Goal: Task Accomplishment & Management: Use online tool/utility

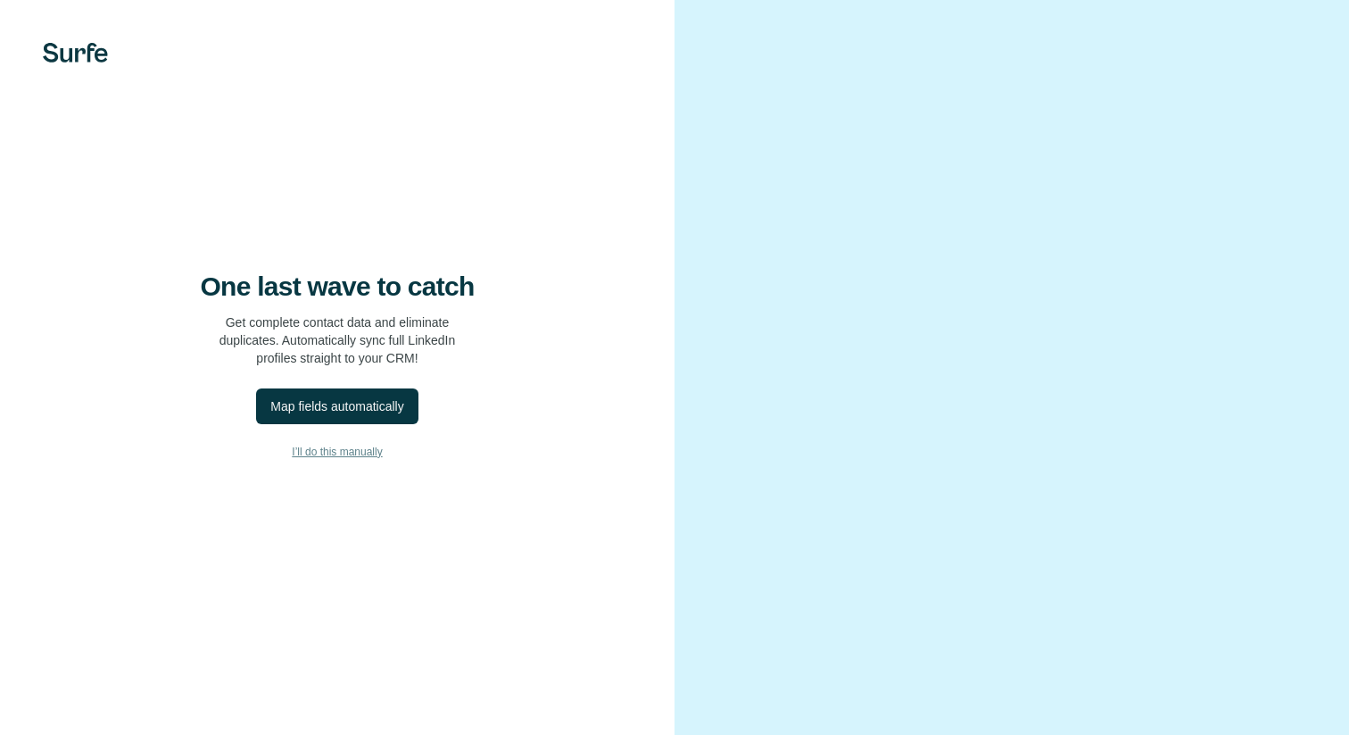
click at [336, 456] on span "I’ll do this manually" at bounding box center [337, 452] width 90 height 16
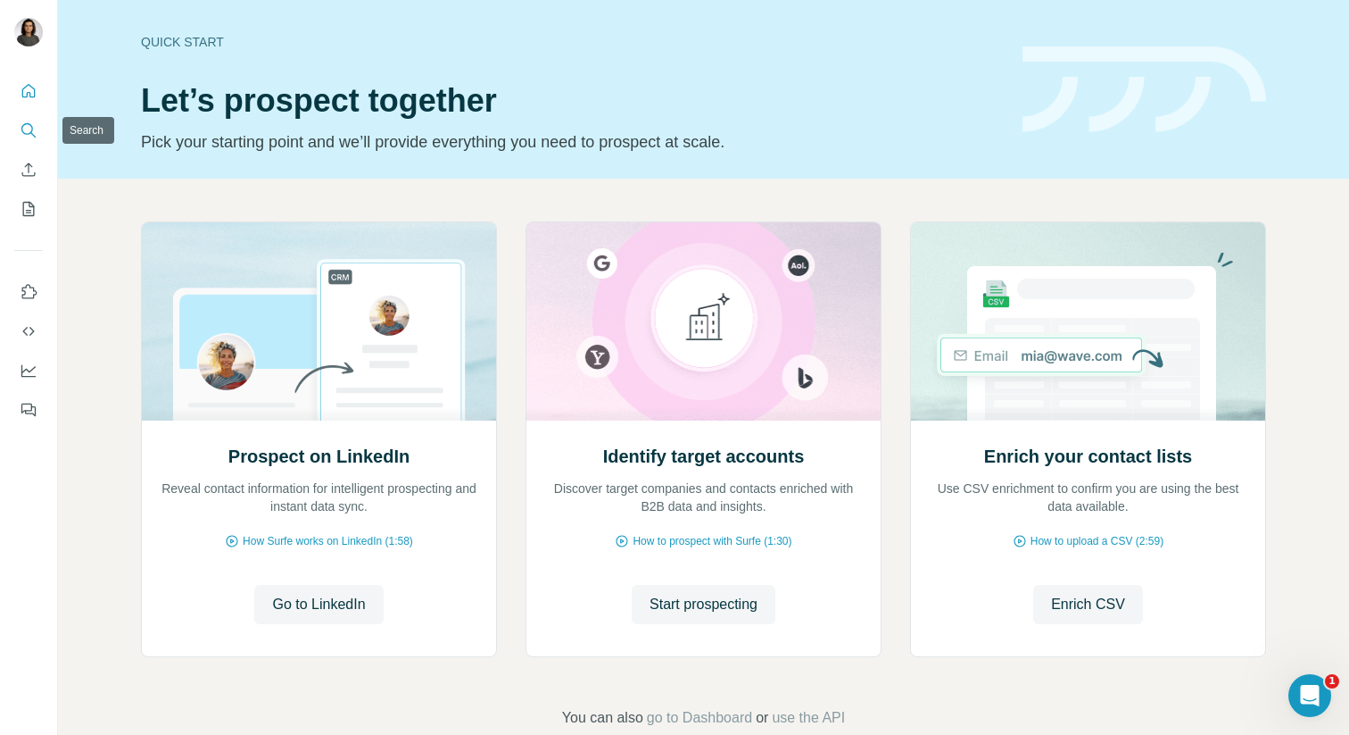
click at [37, 127] on icon "Search" at bounding box center [29, 130] width 18 height 18
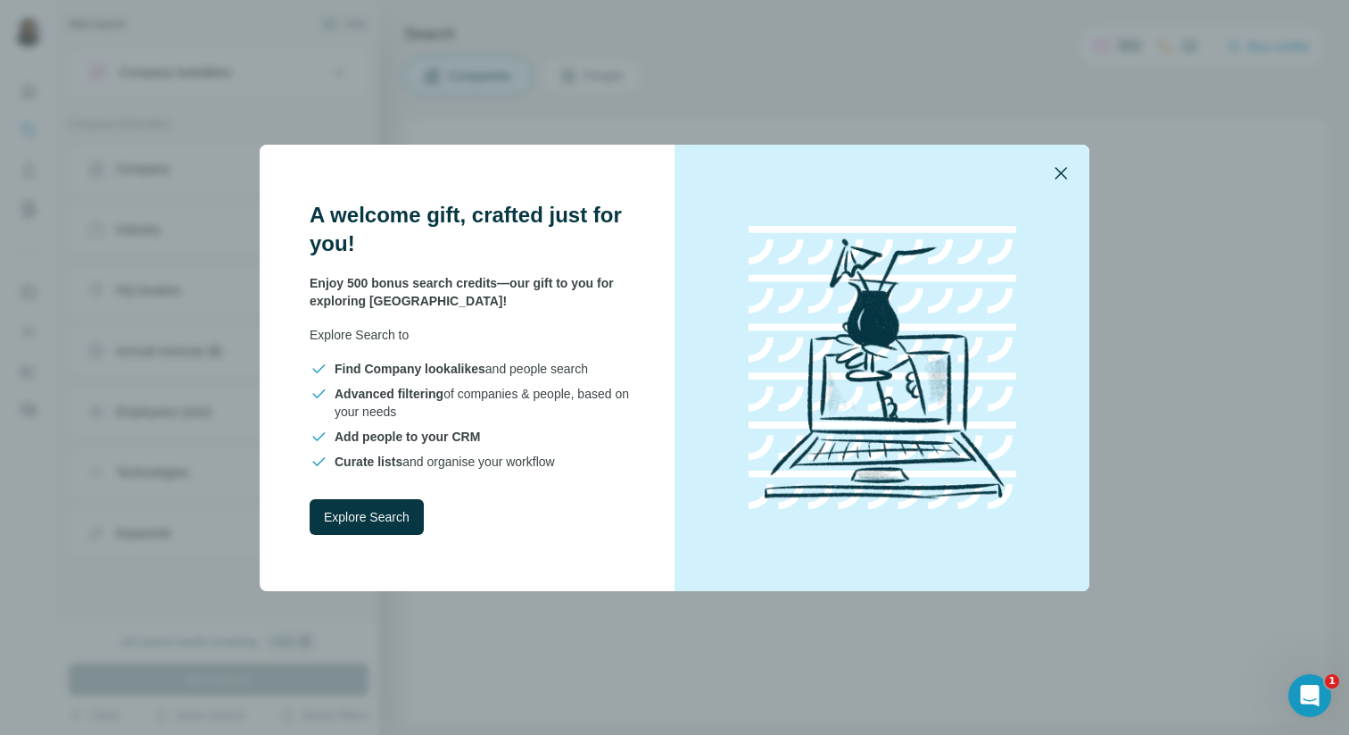
click at [1073, 176] on button "button" at bounding box center [1061, 173] width 43 height 43
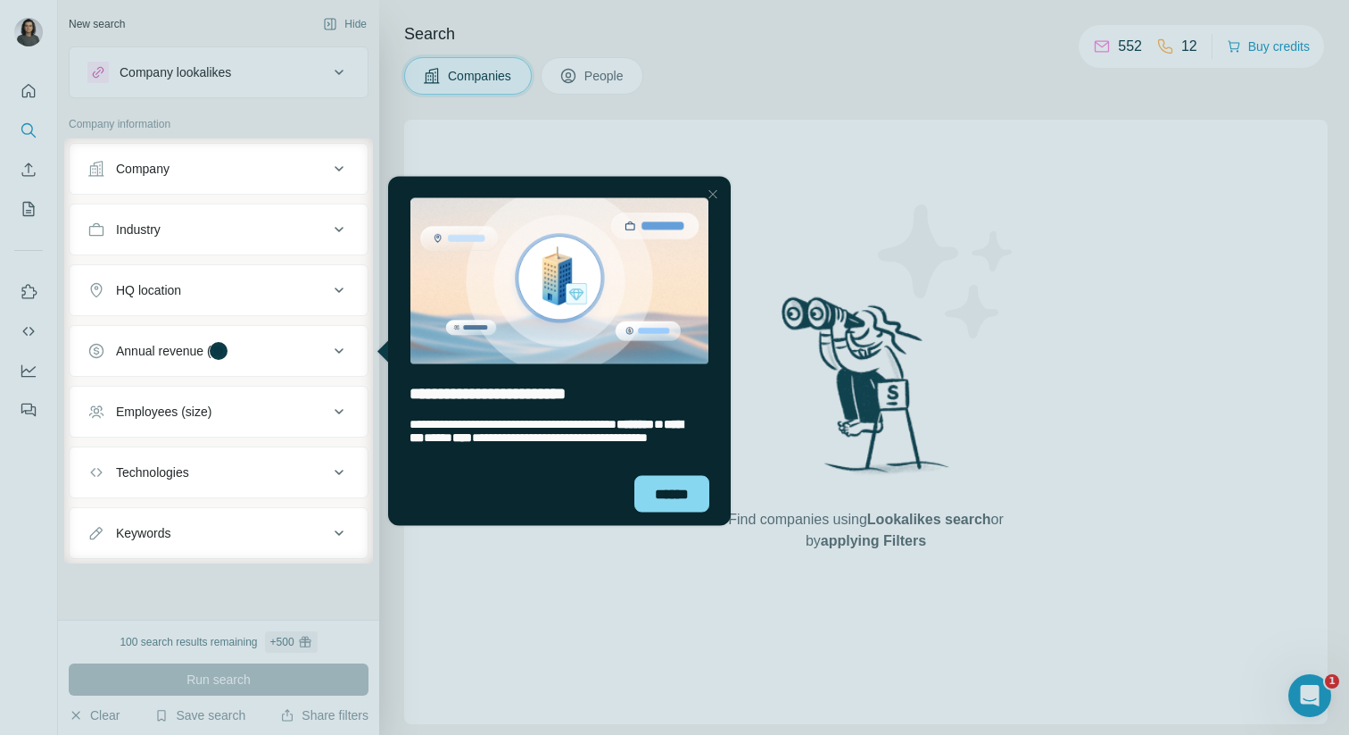
click at [30, 443] on div at bounding box center [32, 350] width 64 height 425
click at [717, 189] on div at bounding box center [712, 193] width 21 height 21
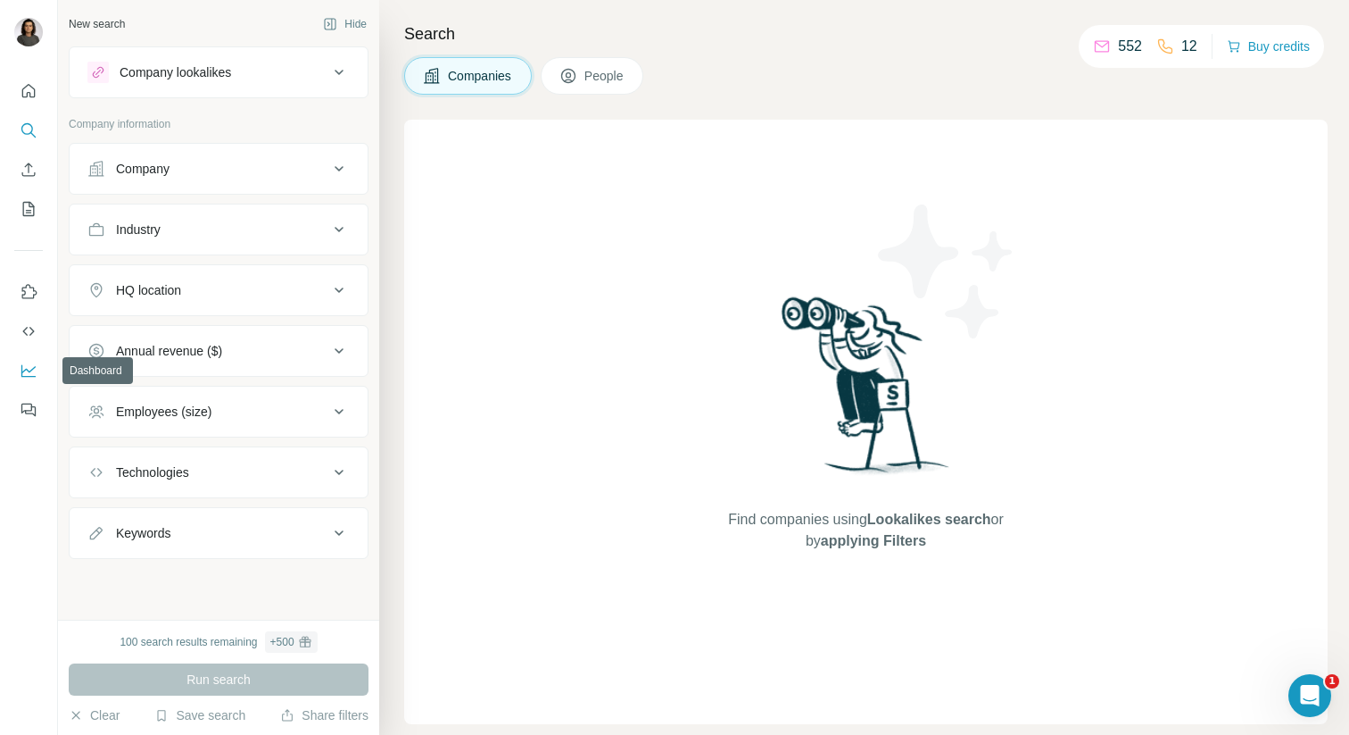
click at [28, 366] on icon "Dashboard" at bounding box center [29, 370] width 18 height 18
click at [39, 99] on button "Quick start" at bounding box center [28, 91] width 29 height 32
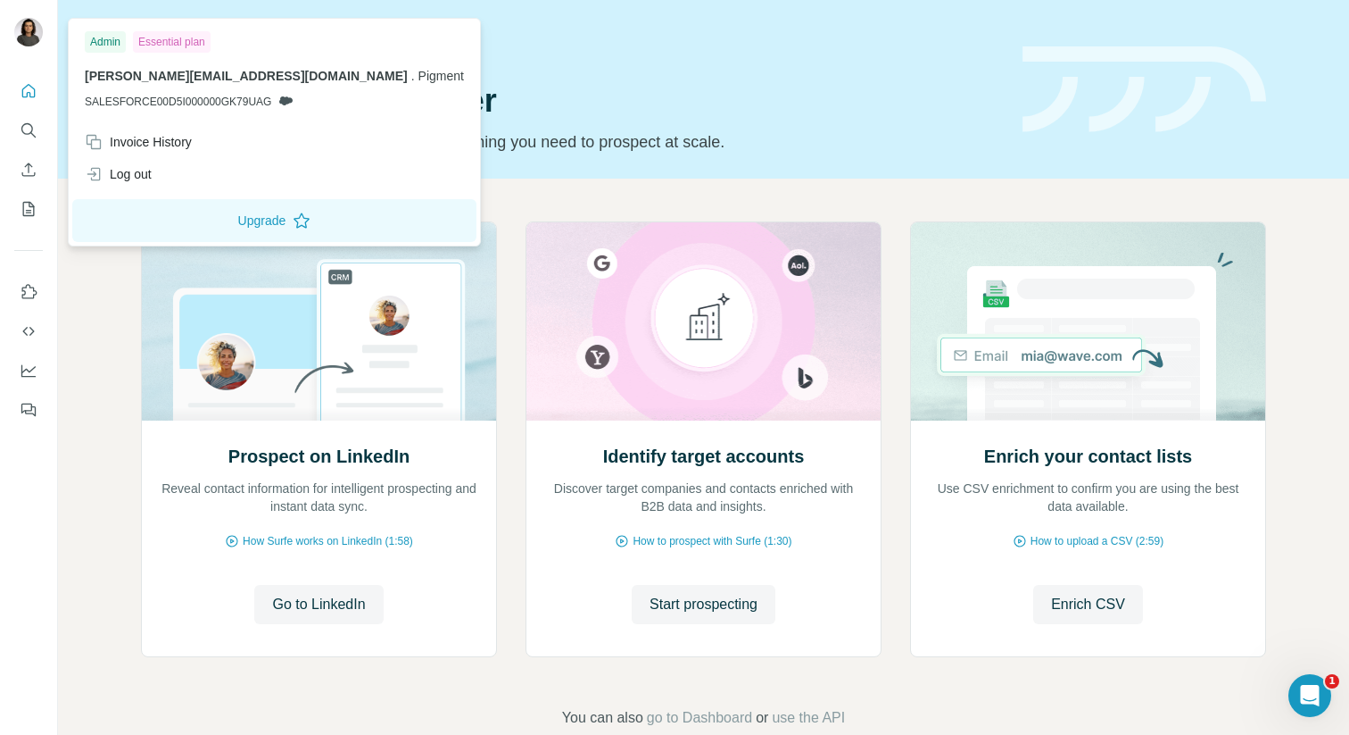
click at [43, 21] on div at bounding box center [31, 34] width 52 height 59
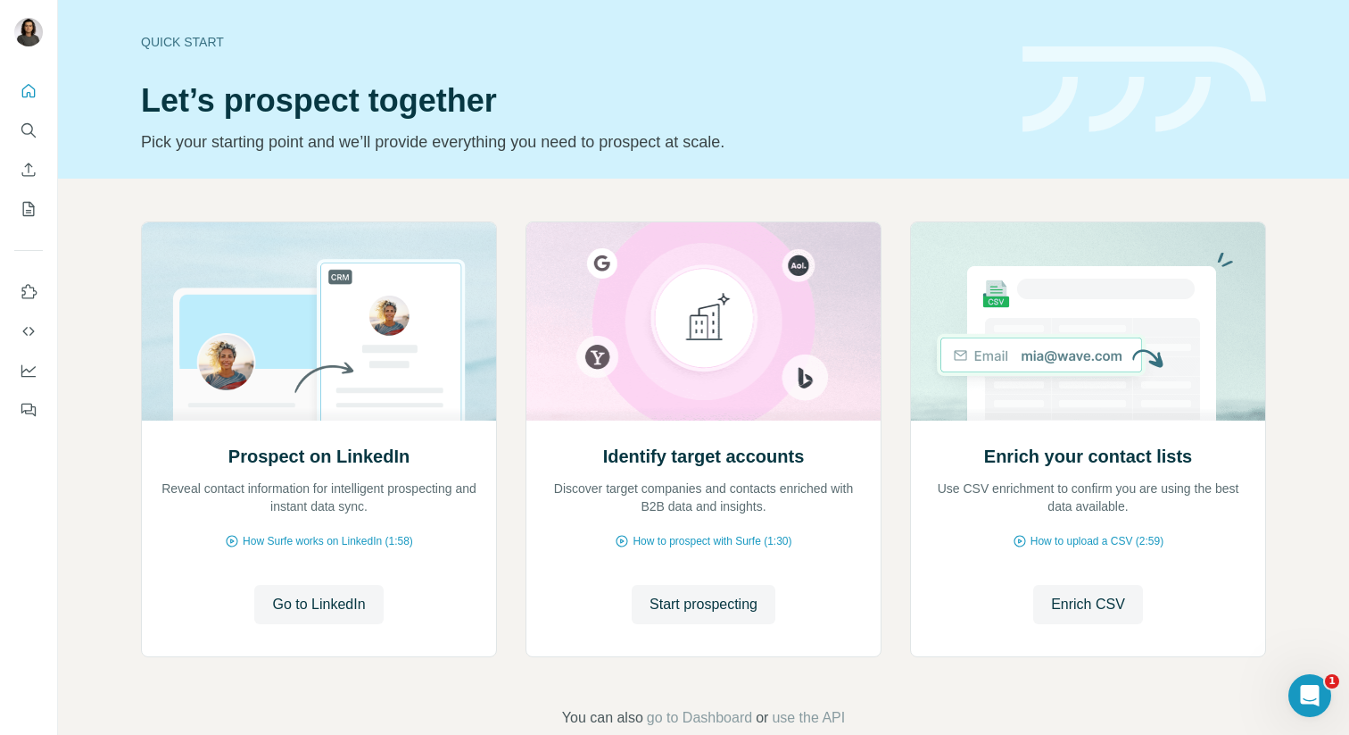
click at [28, 35] on img at bounding box center [28, 32] width 29 height 29
